Goal: Task Accomplishment & Management: Use online tool/utility

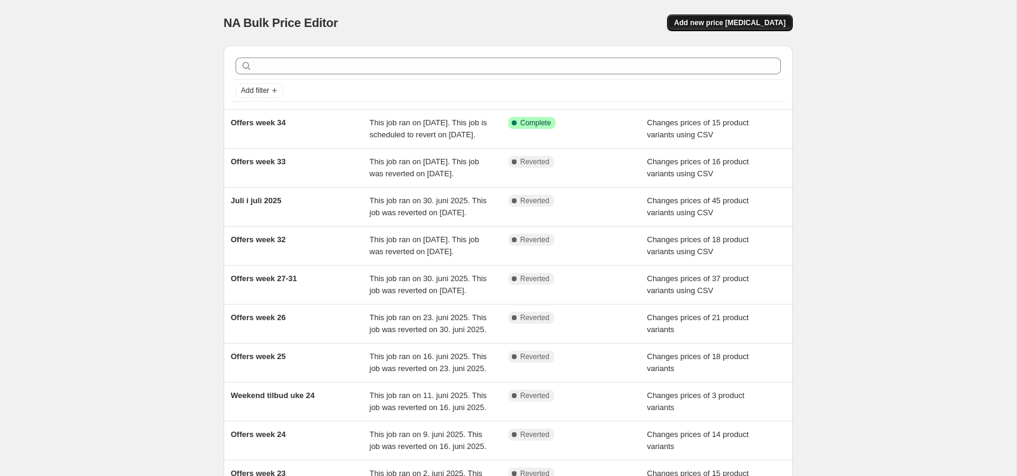
click at [752, 23] on span "Add new price [MEDICAL_DATA]" at bounding box center [731, 23] width 112 height 10
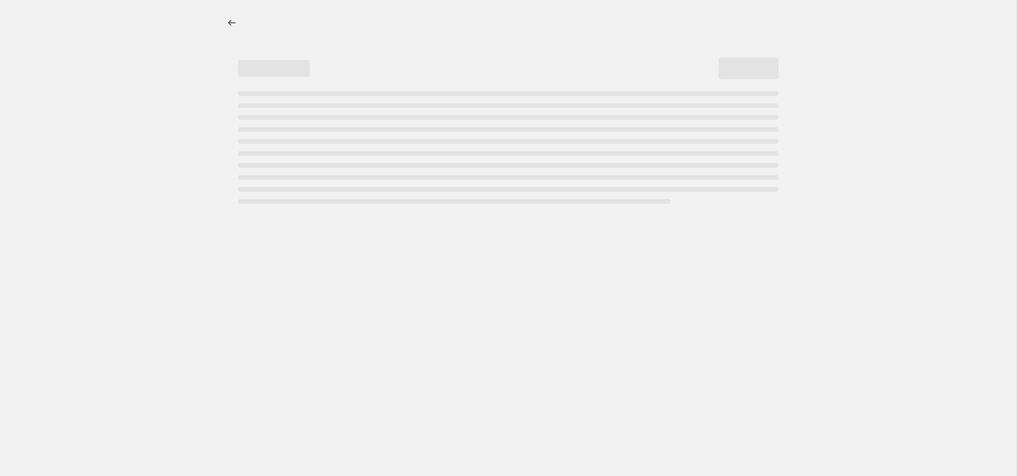
select select "percentage"
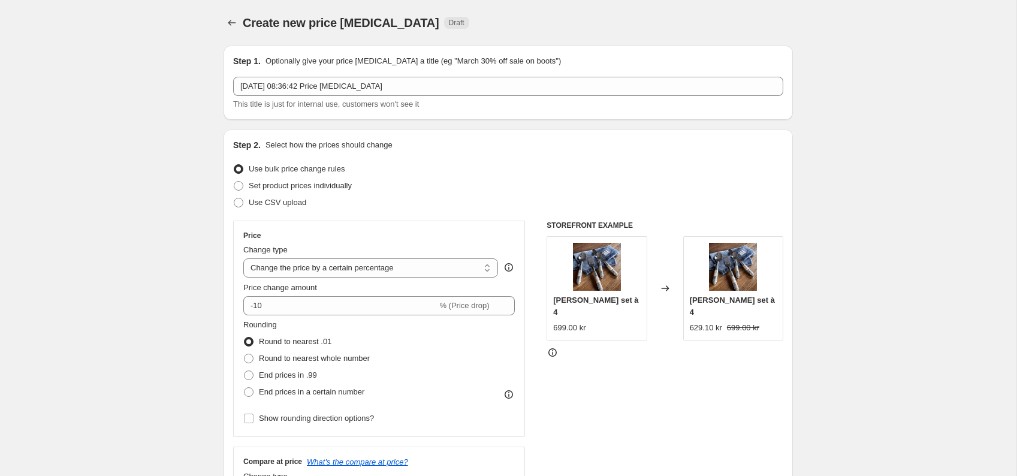
drag, startPoint x: 243, startPoint y: 205, endPoint x: 248, endPoint y: 219, distance: 14.6
click at [243, 205] on span at bounding box center [238, 202] width 11 height 11
click at [234, 198] on input "Use CSV upload" at bounding box center [234, 198] width 1 height 1
radio input "true"
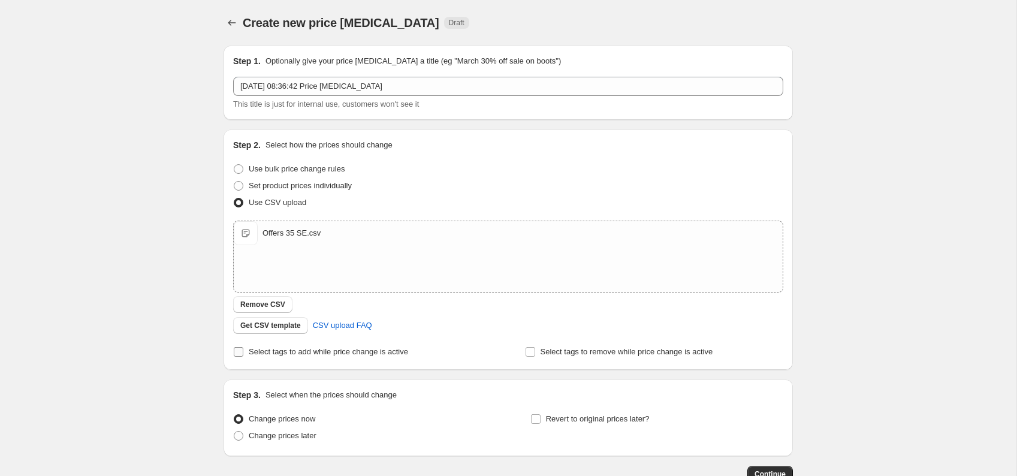
click at [240, 353] on input "Select tags to add while price change is active" at bounding box center [239, 352] width 10 height 10
checkbox input "true"
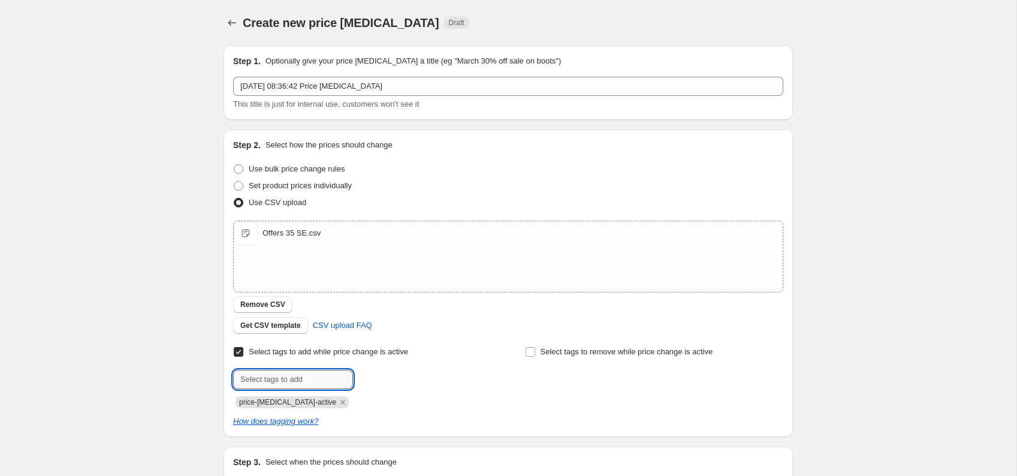
click at [249, 375] on input "text" at bounding box center [293, 379] width 120 height 19
type input "campaign_weekly"
click at [415, 383] on span "campaign_wee..." at bounding box center [408, 378] width 57 height 8
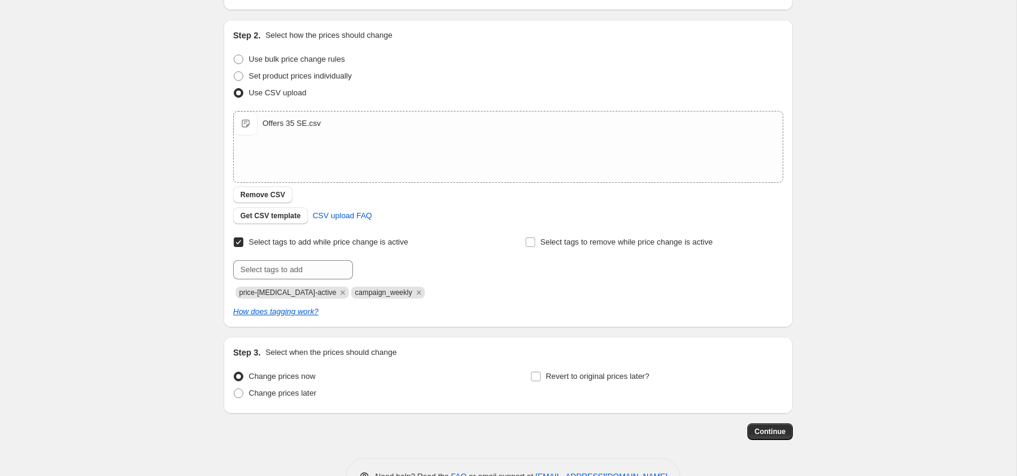
scroll to position [147, 0]
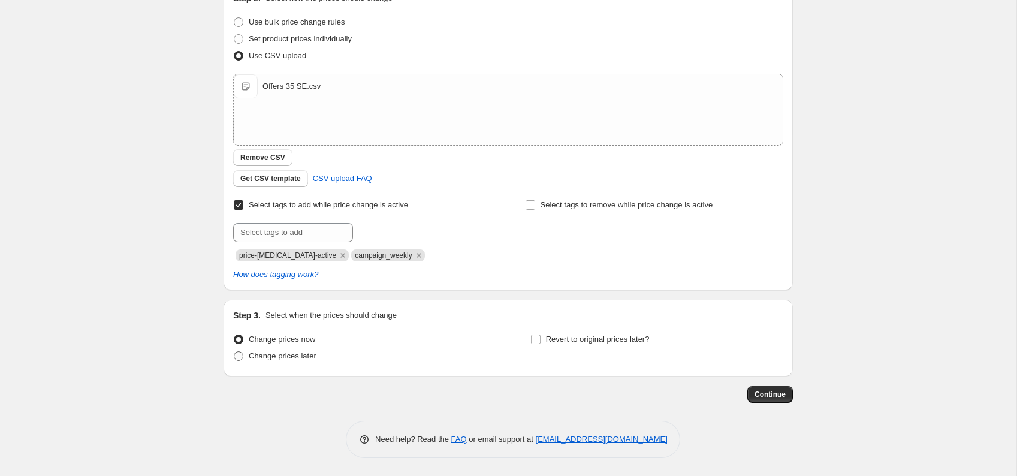
click at [237, 356] on span at bounding box center [239, 356] width 10 height 10
click at [234, 352] on input "Change prices later" at bounding box center [234, 351] width 1 height 1
radio input "true"
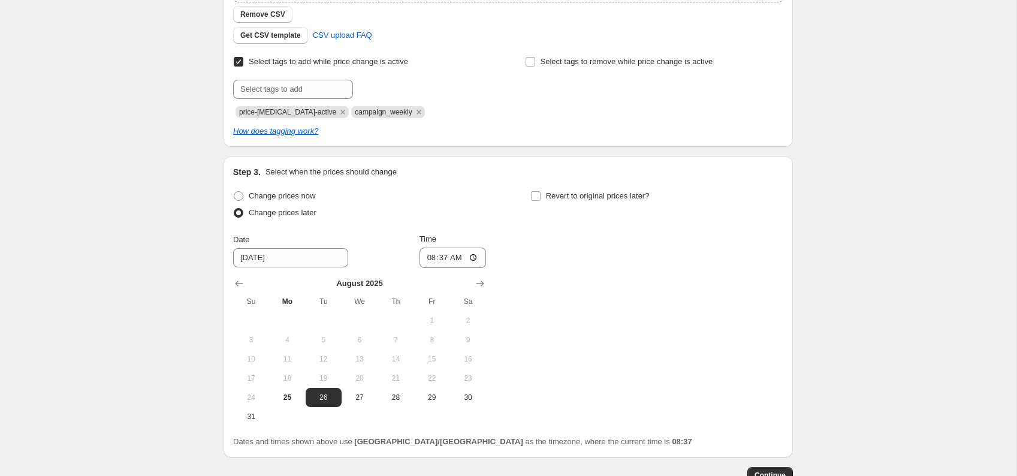
scroll to position [294, 0]
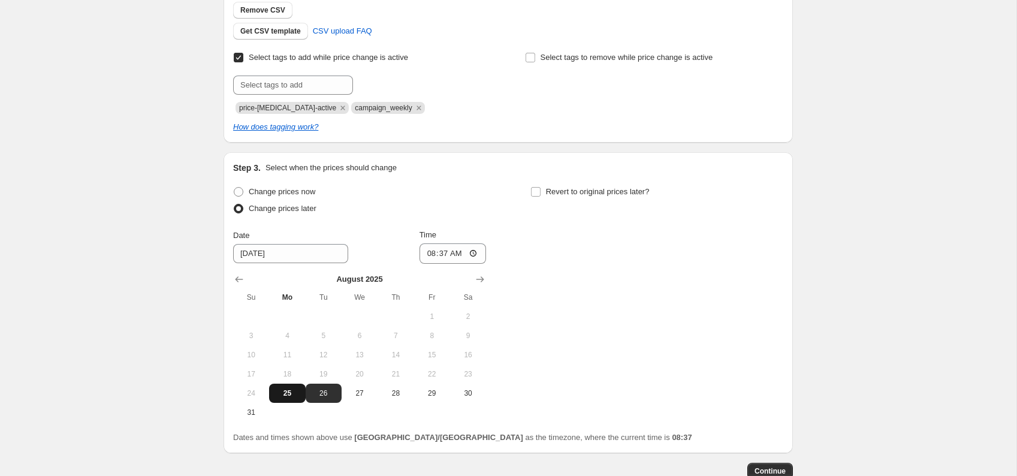
click at [291, 395] on span "25" at bounding box center [287, 394] width 26 height 10
type input "[DATE]"
click at [463, 251] on input "08:37" at bounding box center [453, 253] width 67 height 20
type input "15:00"
click at [541, 189] on span at bounding box center [536, 191] width 11 height 11
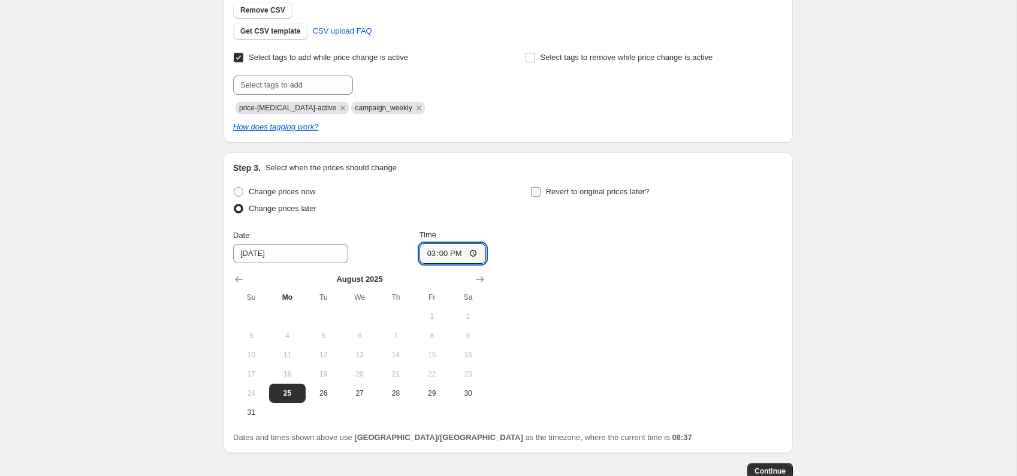
click at [541, 189] on input "Revert to original prices later?" at bounding box center [536, 192] width 10 height 10
checkbox input "true"
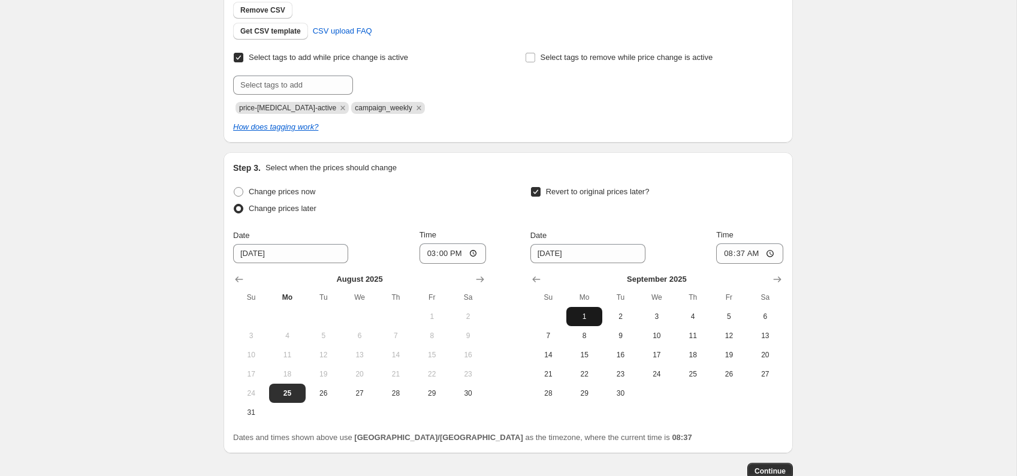
click at [589, 312] on span "1" at bounding box center [584, 317] width 26 height 10
click at [753, 255] on input "08:37" at bounding box center [749, 253] width 67 height 20
type input "14:55"
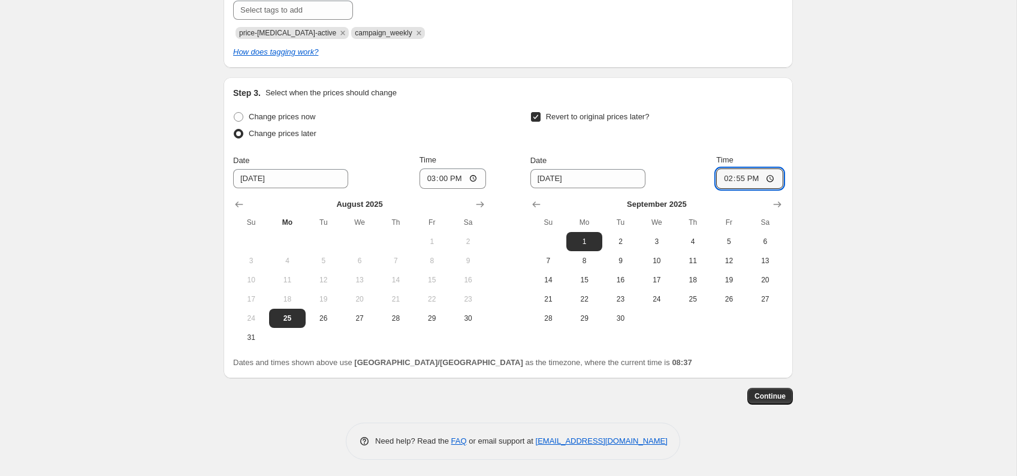
scroll to position [370, 0]
click at [781, 396] on span "Continue" at bounding box center [770, 396] width 31 height 10
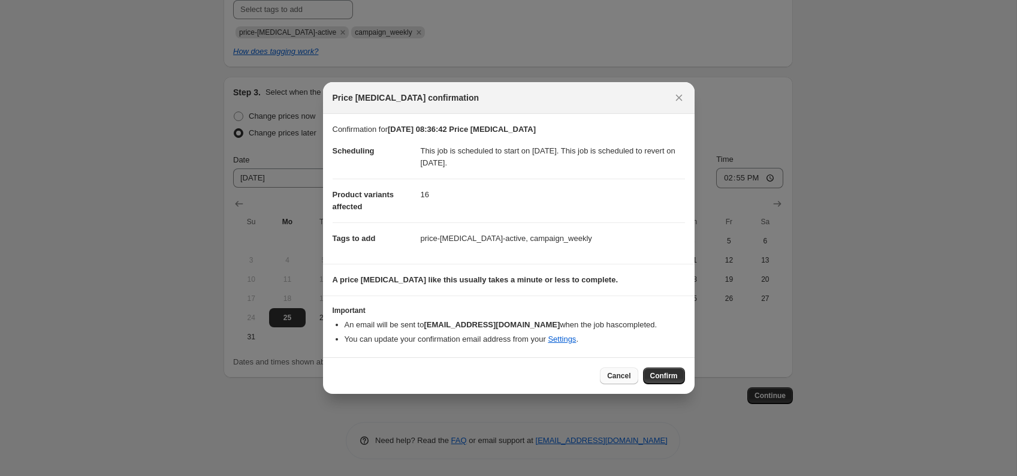
click at [625, 377] on span "Cancel" at bounding box center [618, 376] width 23 height 10
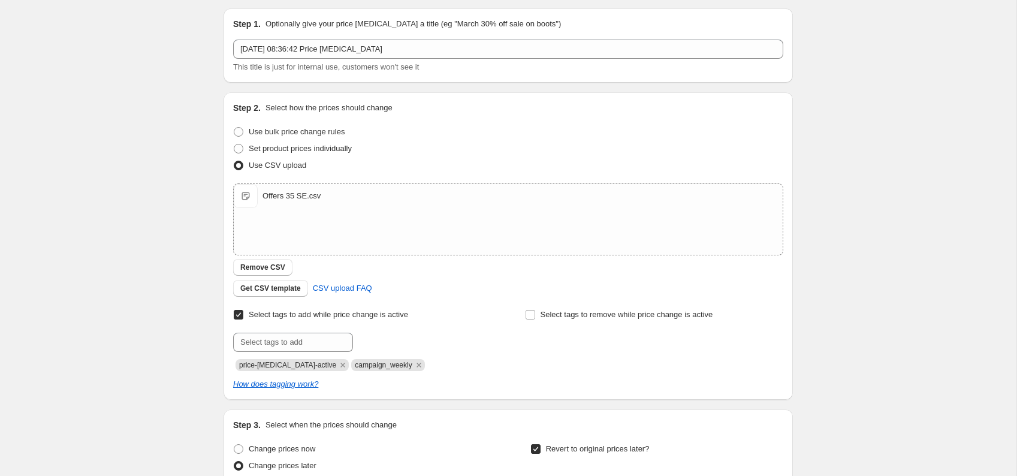
scroll to position [0, 0]
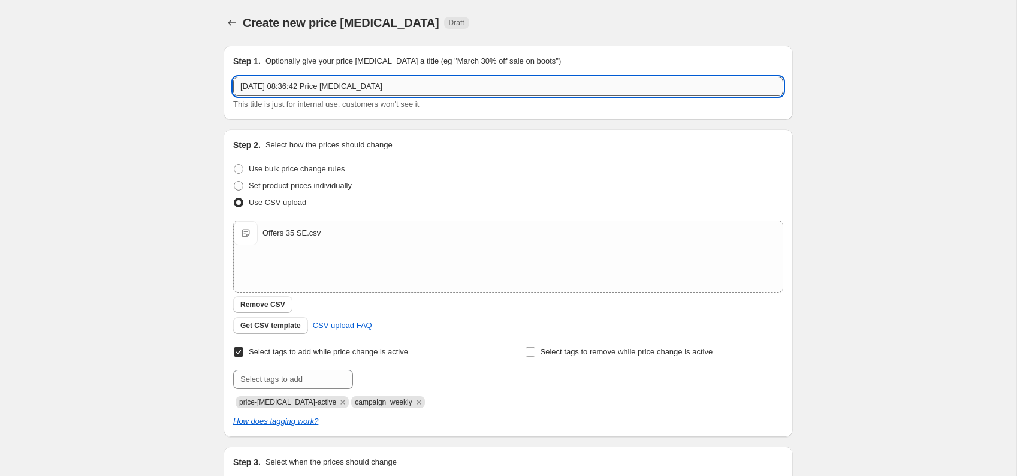
click at [406, 88] on input "[DATE] 08:36:42 Price [MEDICAL_DATA]" at bounding box center [508, 86] width 550 height 19
drag, startPoint x: 406, startPoint y: 87, endPoint x: -5, endPoint y: 58, distance: 412.4
click at [233, 77] on input "[DATE] 08:36:42 Price [MEDICAL_DATA]" at bounding box center [508, 86] width 550 height 19
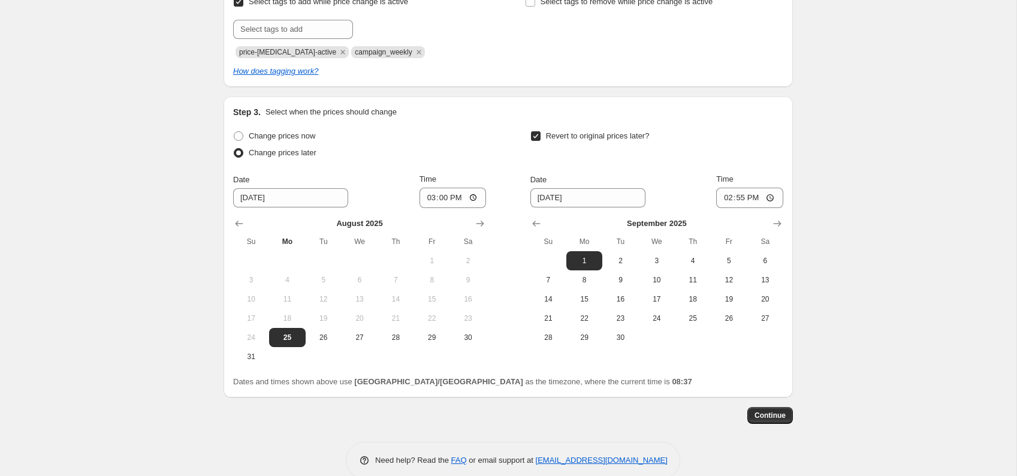
scroll to position [370, 0]
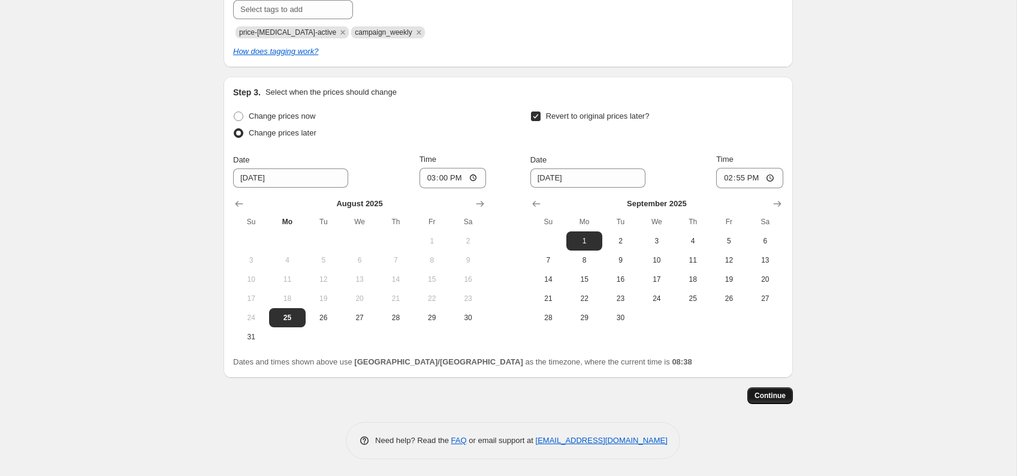
type input "Offers week 35"
click at [778, 398] on span "Continue" at bounding box center [770, 396] width 31 height 10
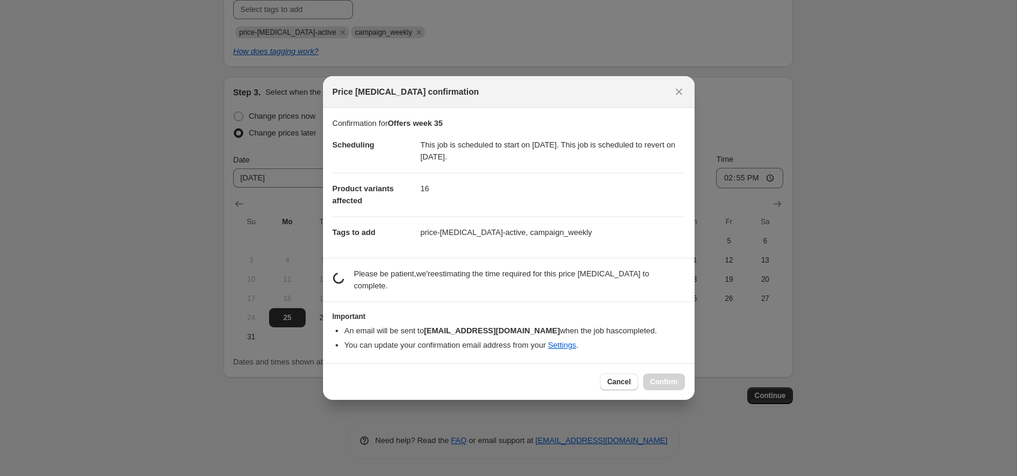
scroll to position [0, 0]
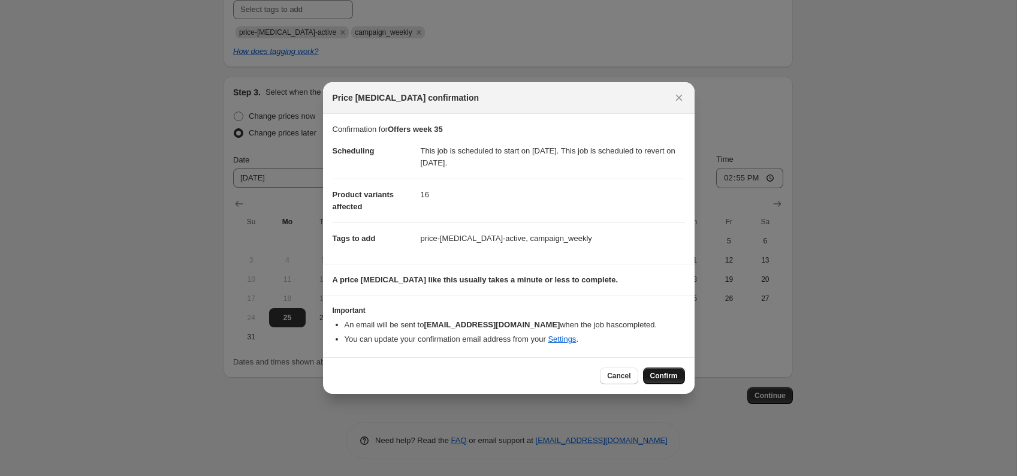
click at [669, 375] on span "Confirm" at bounding box center [665, 376] width 28 height 10
